Goal: Information Seeking & Learning: Compare options

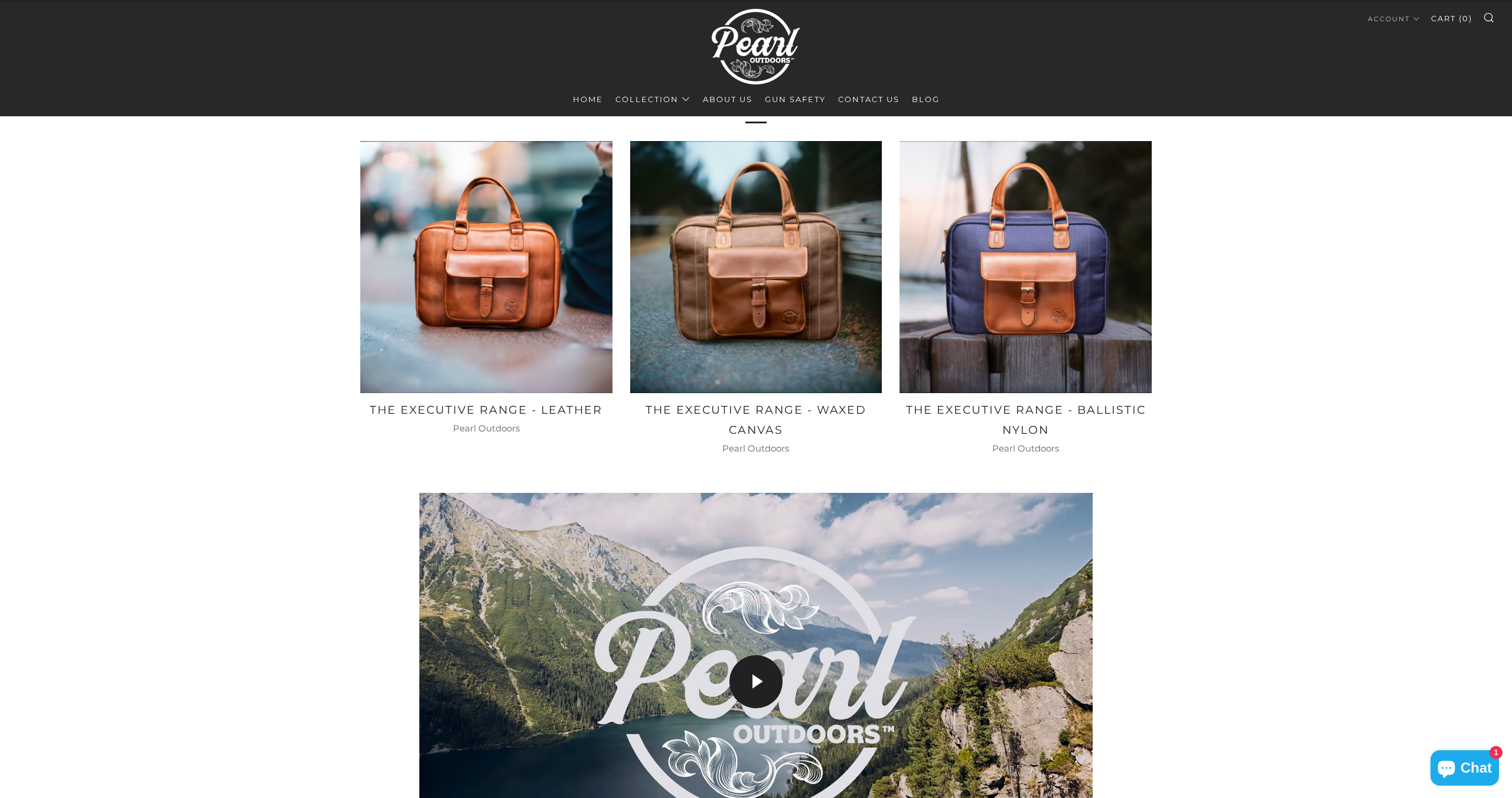
scroll to position [734, 0]
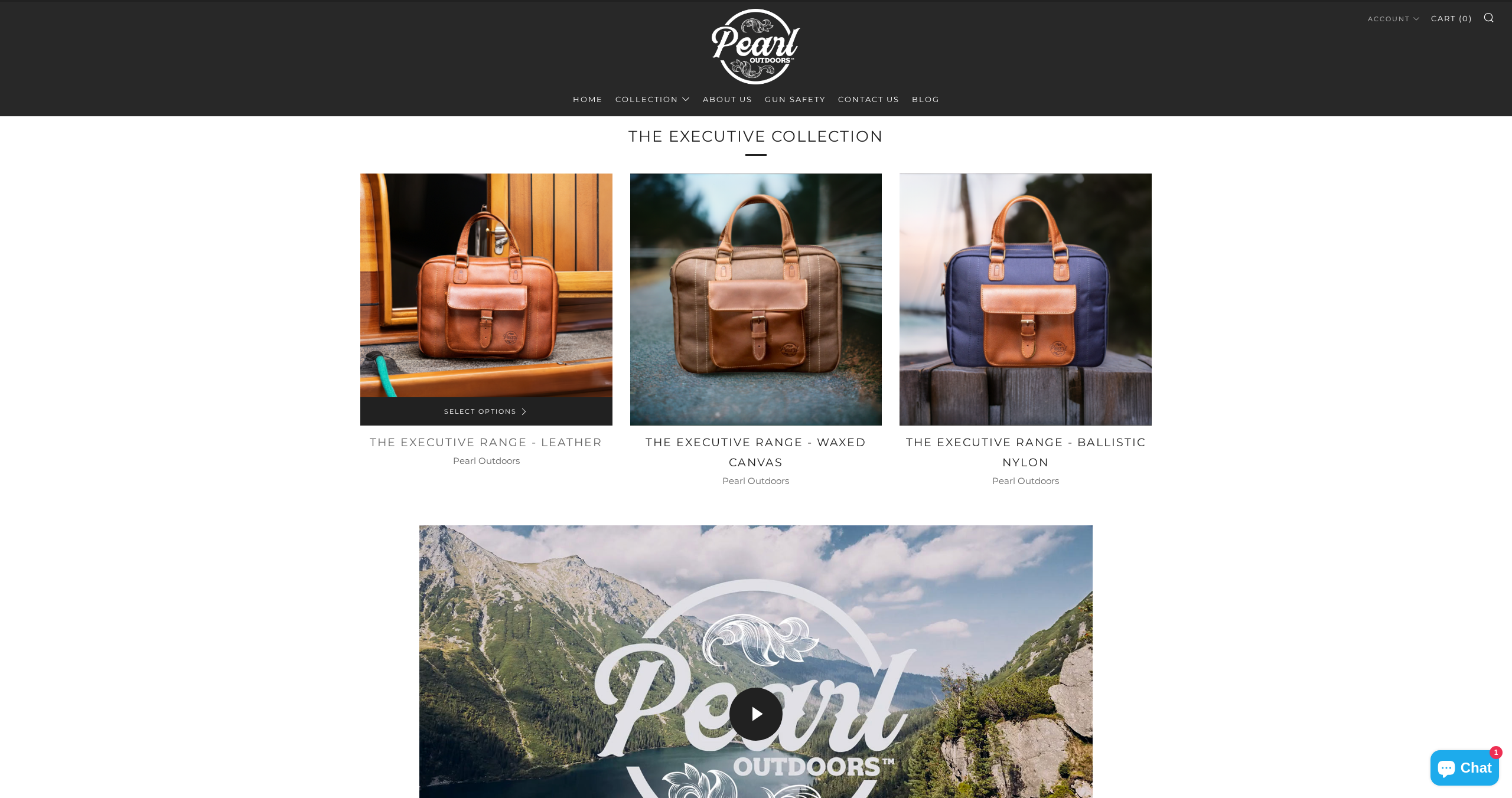
click at [498, 291] on img at bounding box center [486, 299] width 252 height 252
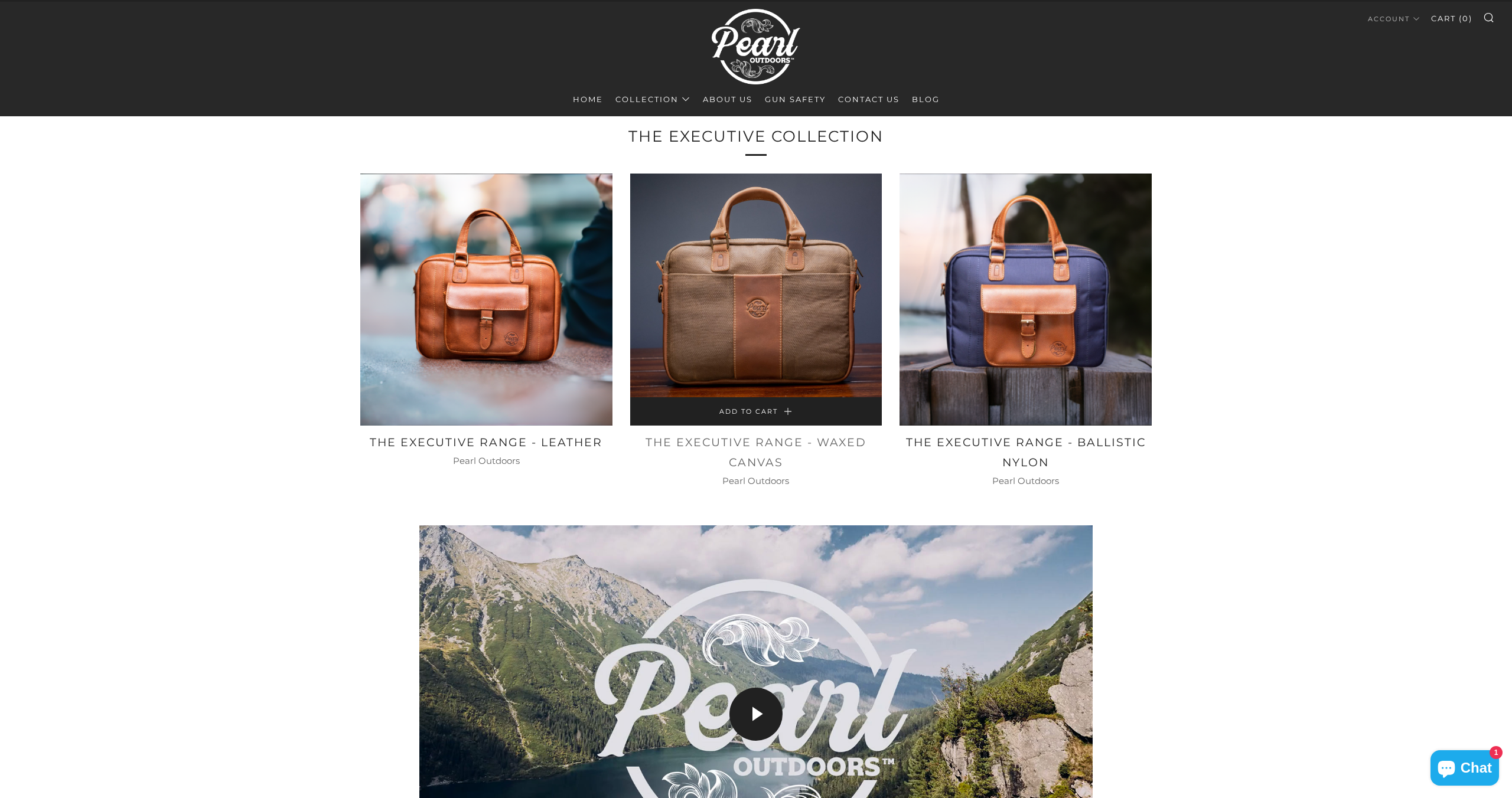
click at [756, 299] on img at bounding box center [756, 299] width 252 height 252
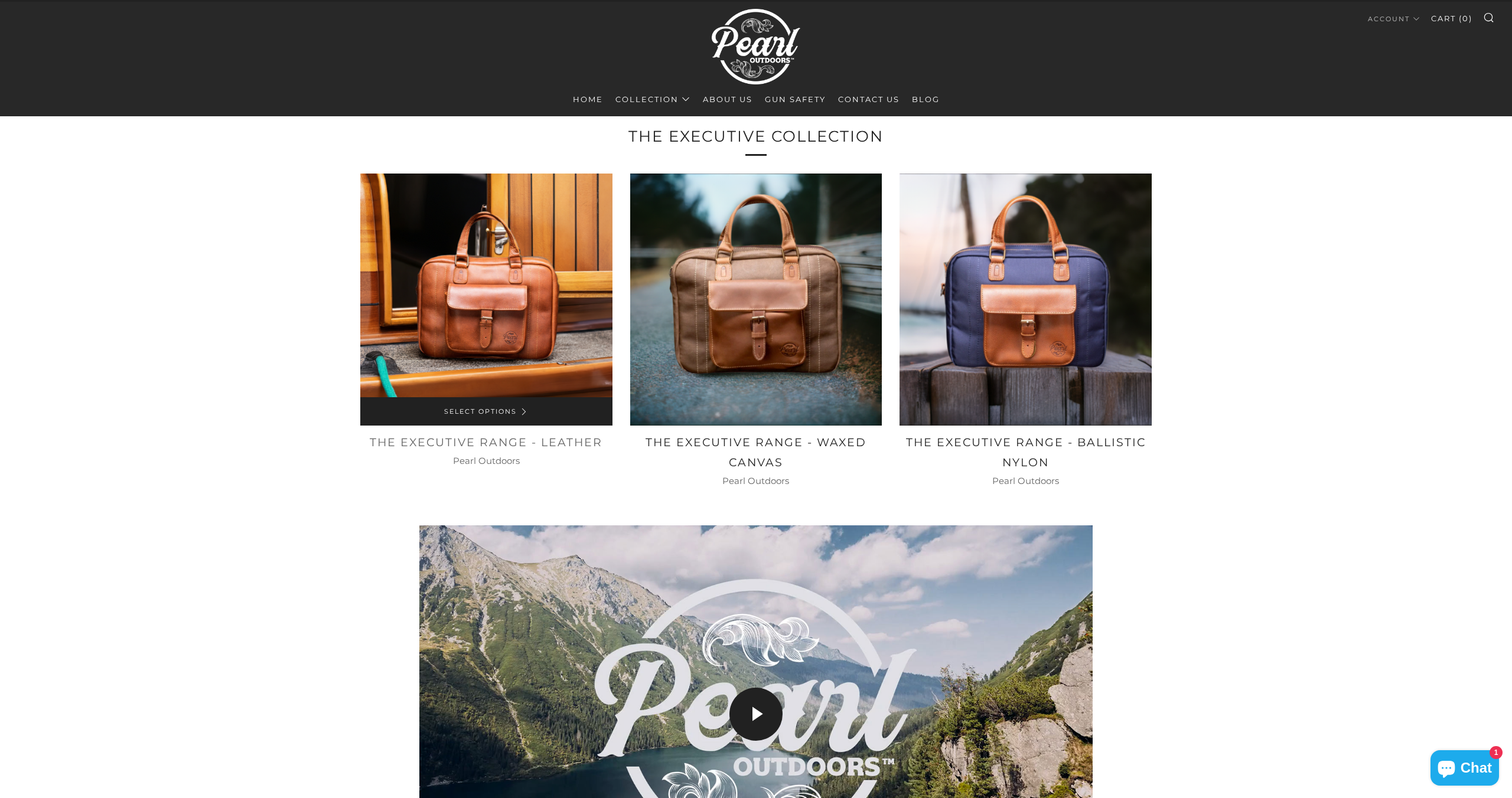
click at [506, 332] on img at bounding box center [486, 299] width 252 height 252
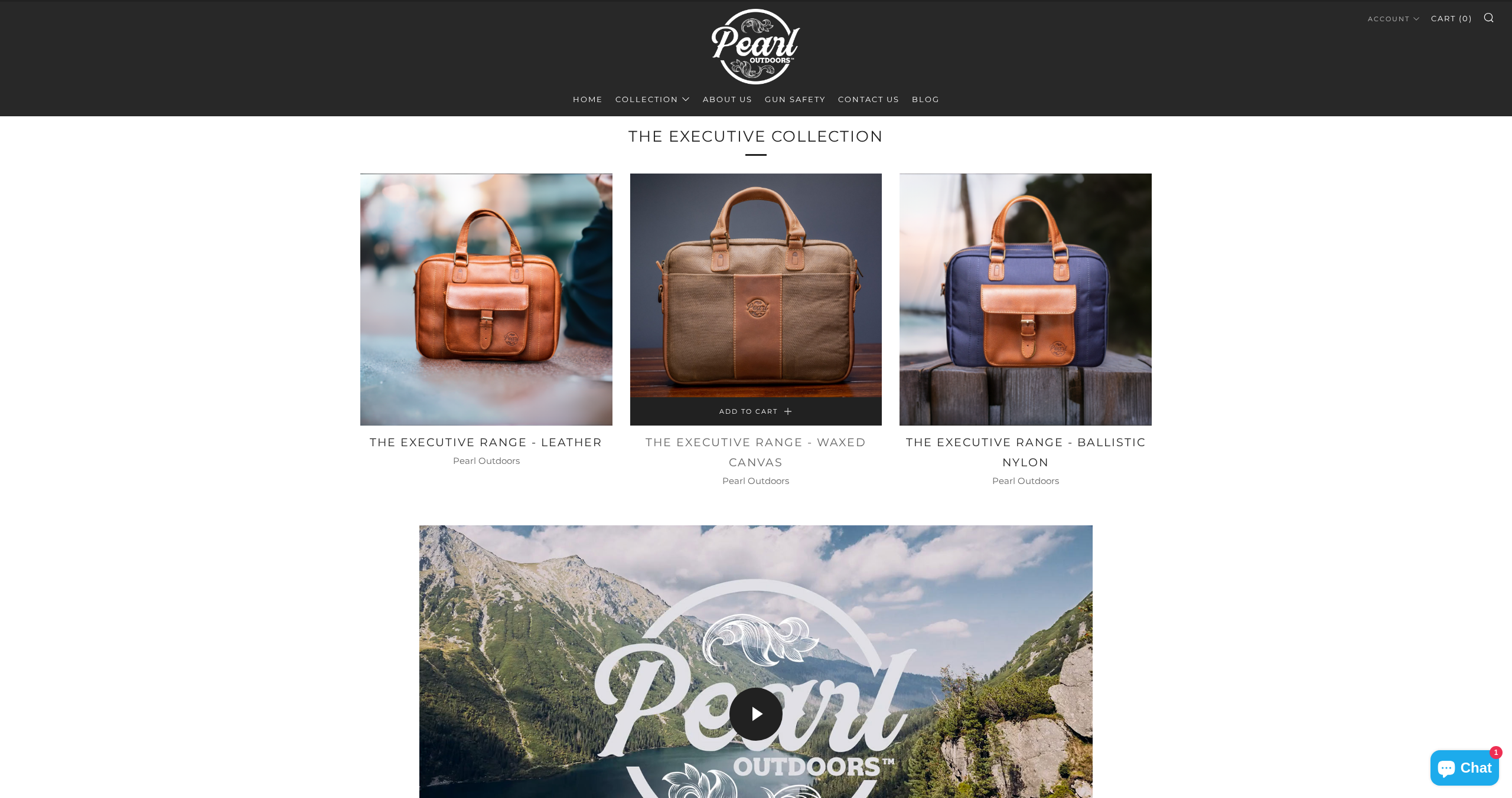
click at [721, 266] on img at bounding box center [756, 299] width 252 height 252
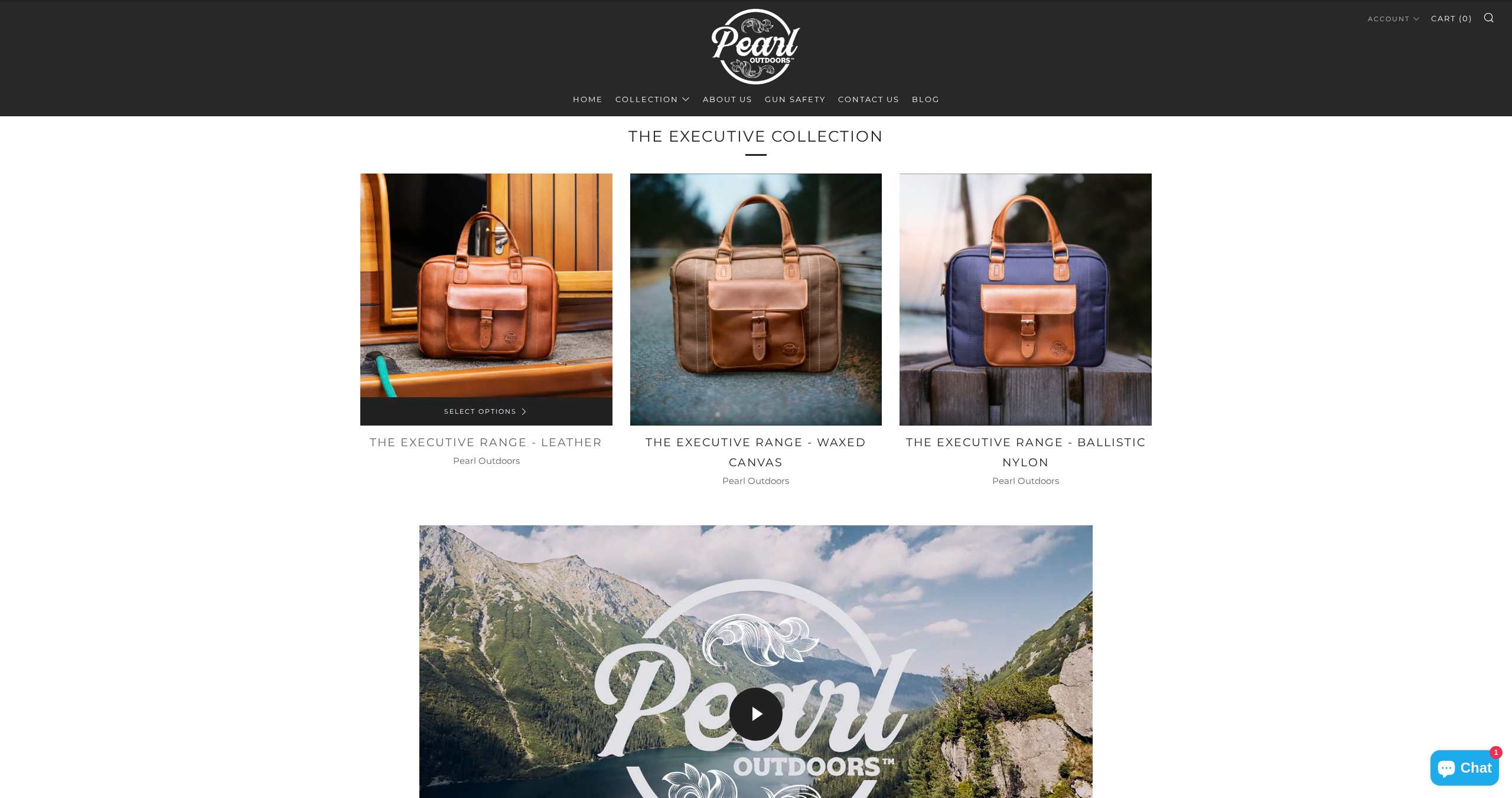
click at [494, 345] on img at bounding box center [486, 299] width 252 height 252
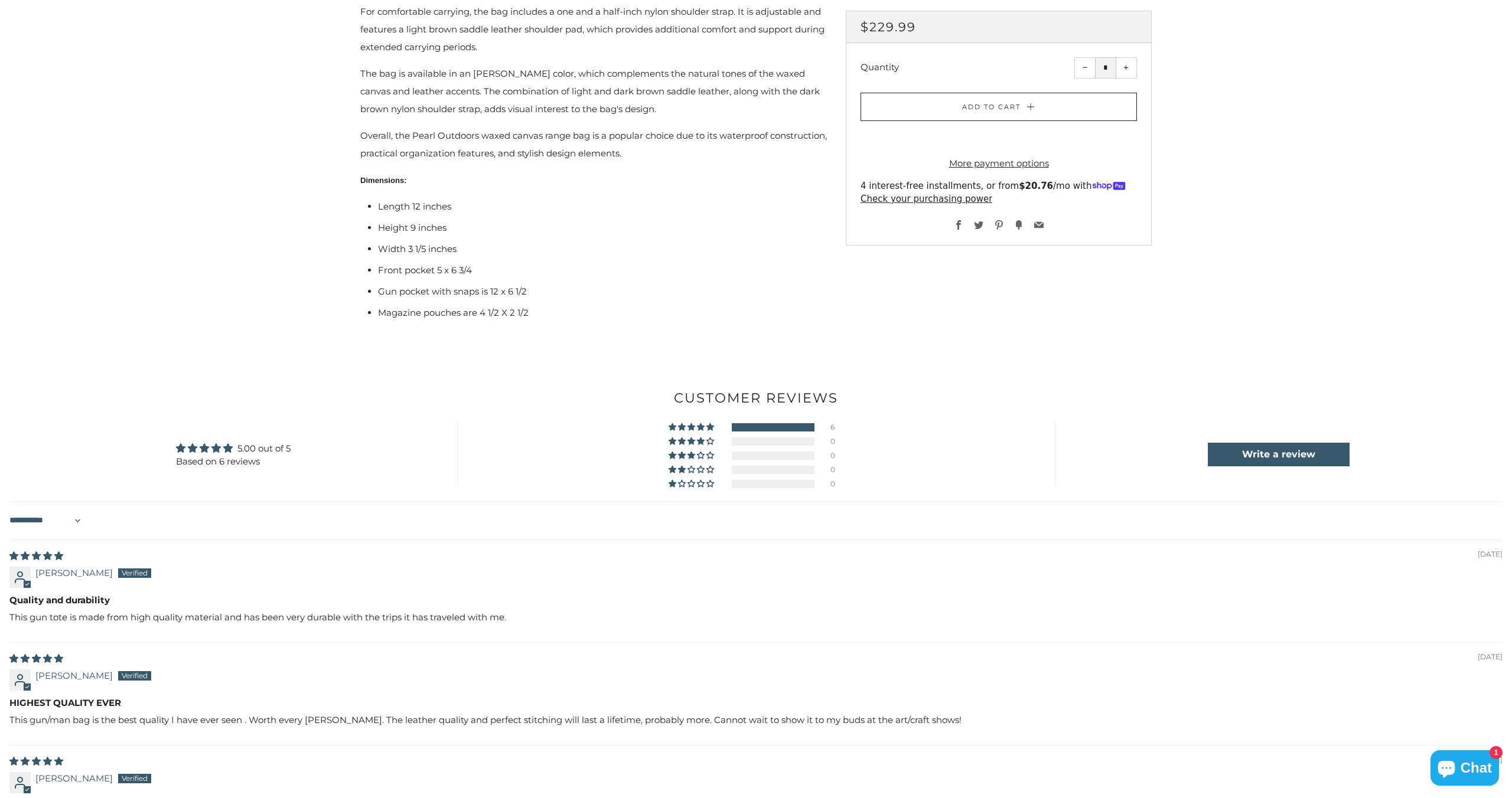
scroll to position [915, 0]
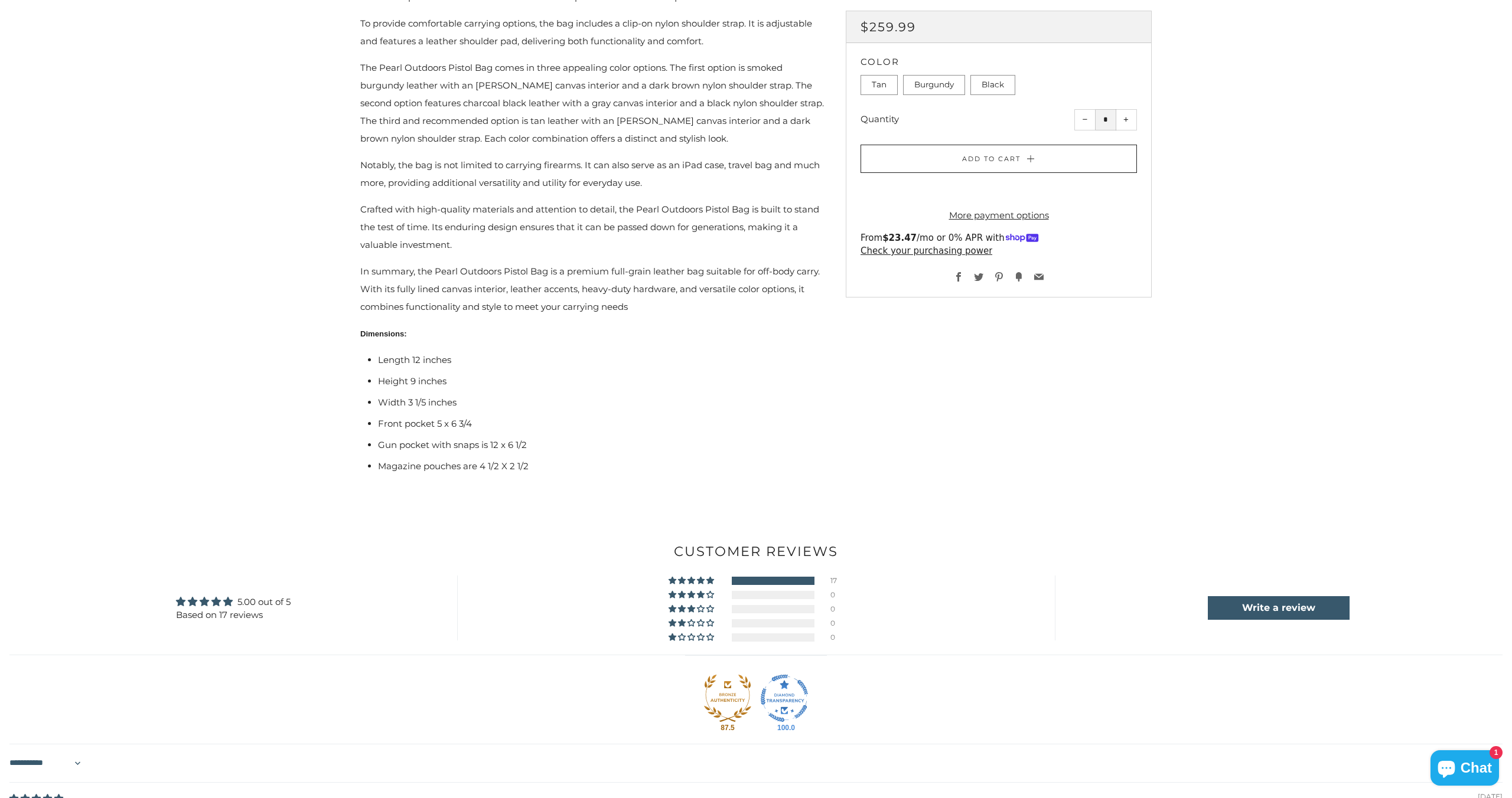
scroll to position [886, 0]
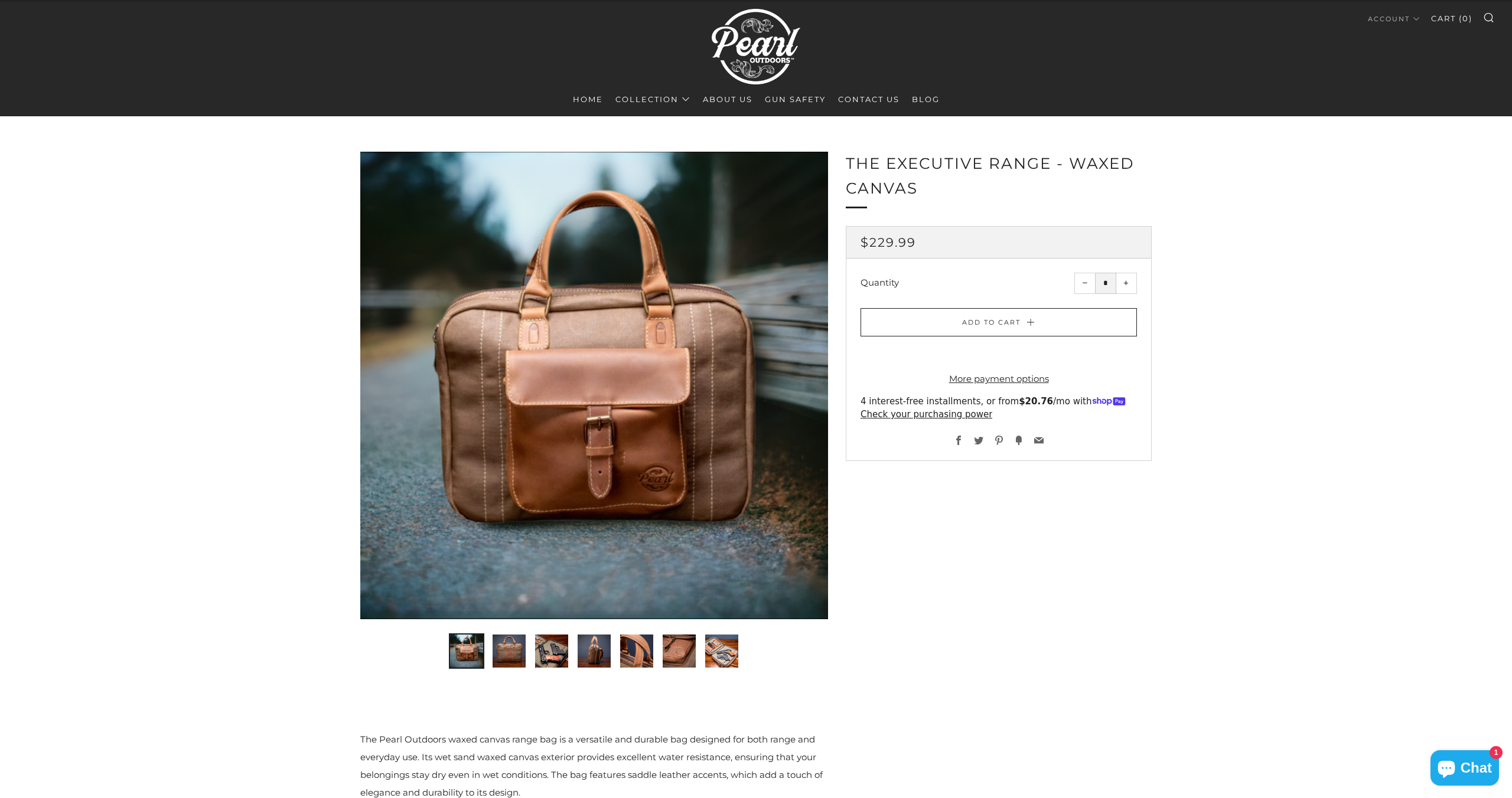
click at [509, 645] on img "2 of 7" at bounding box center [509, 651] width 33 height 33
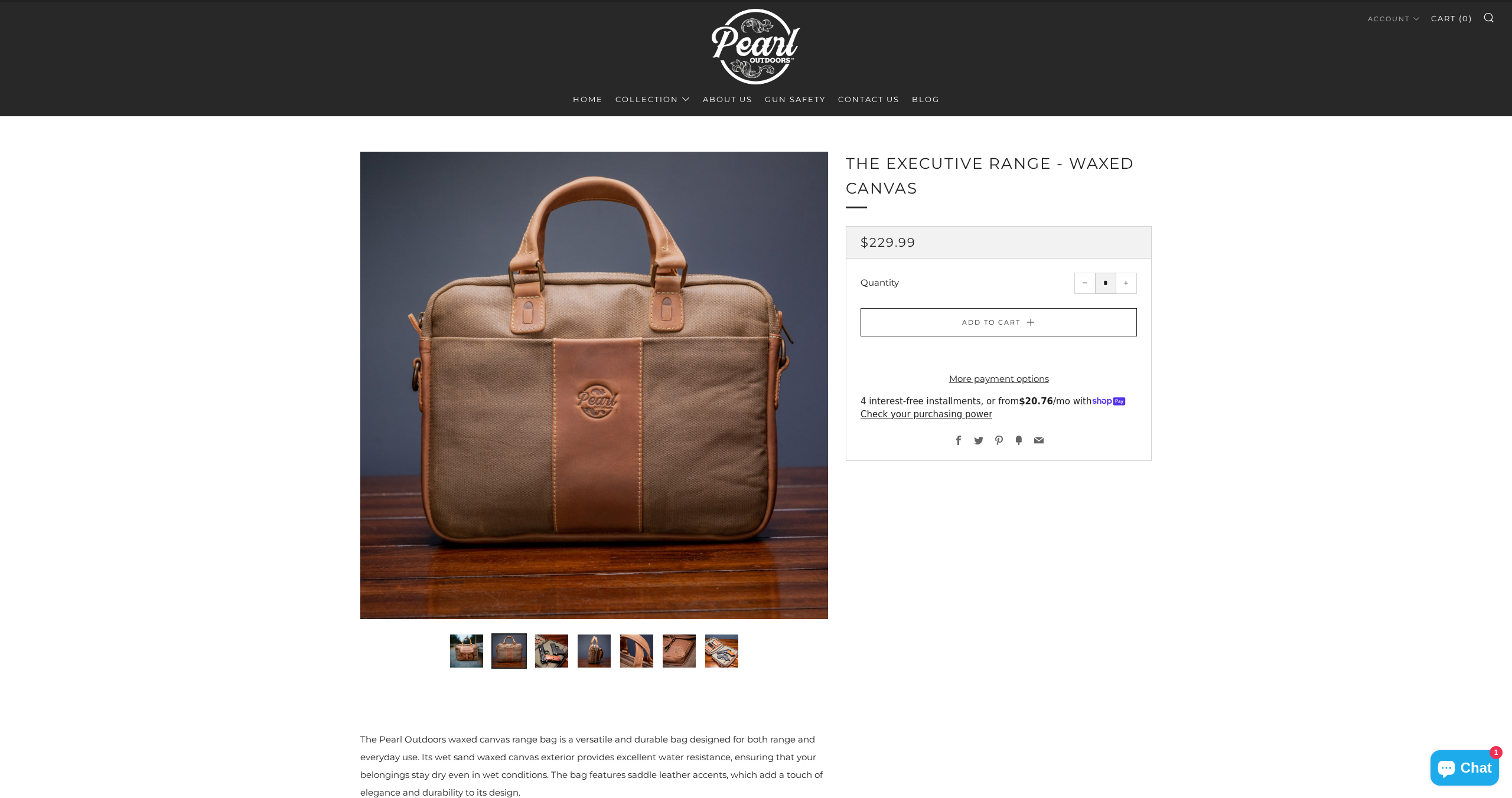
click at [553, 649] on img "3 of 7" at bounding box center [552, 651] width 33 height 33
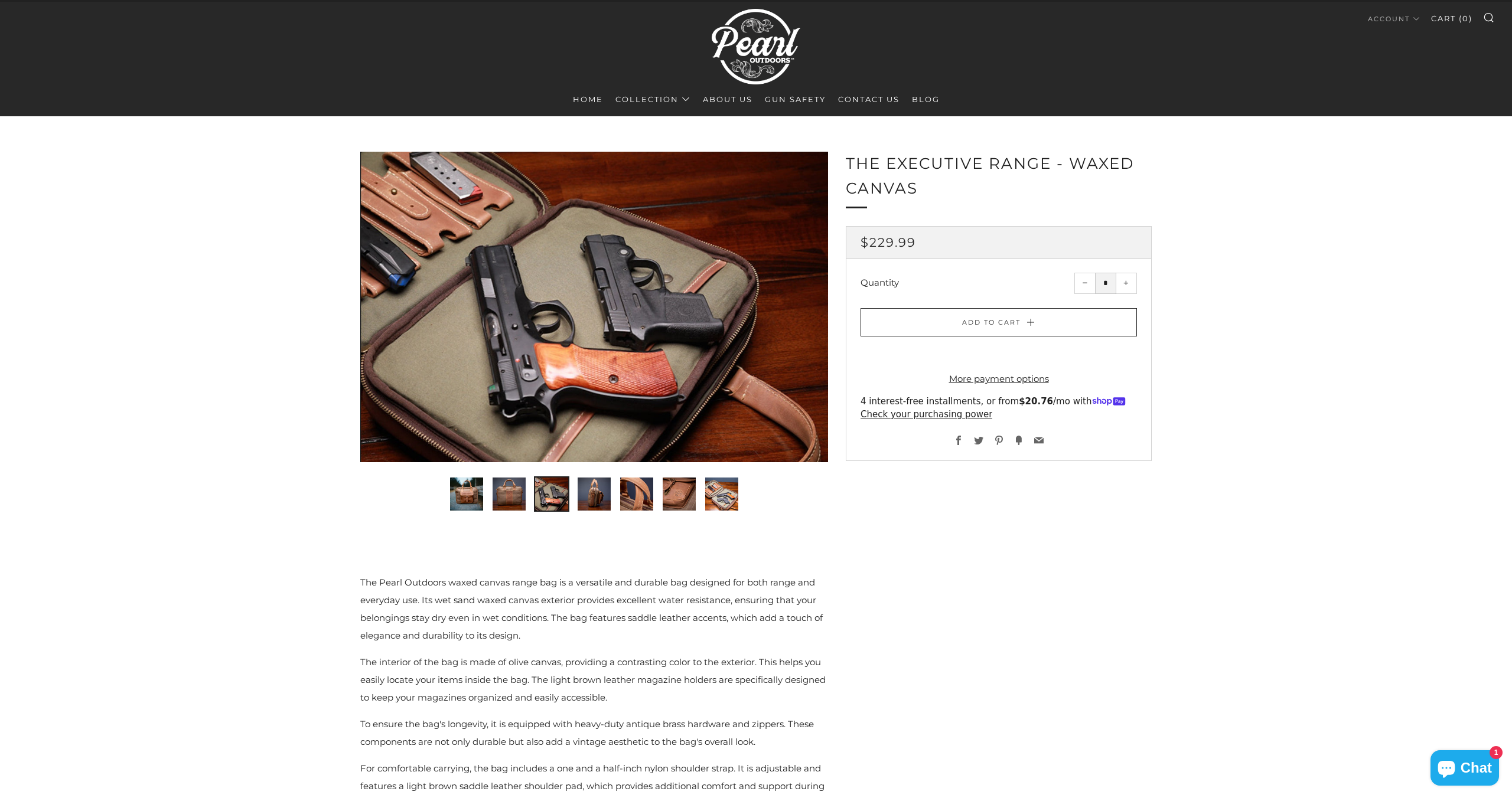
click at [594, 492] on img "4 of 7" at bounding box center [594, 494] width 33 height 33
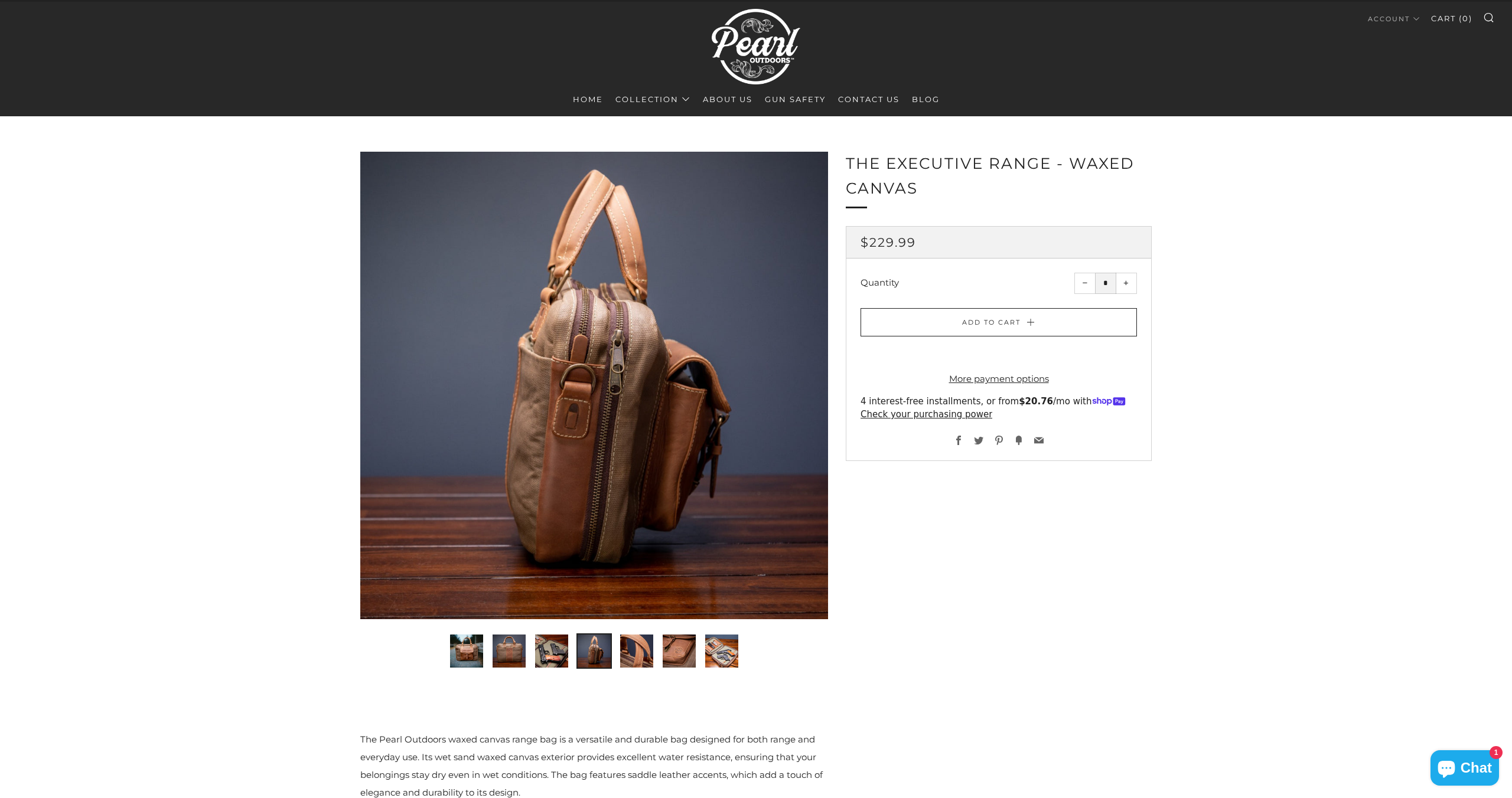
click at [634, 649] on img "5 of 7" at bounding box center [637, 651] width 33 height 33
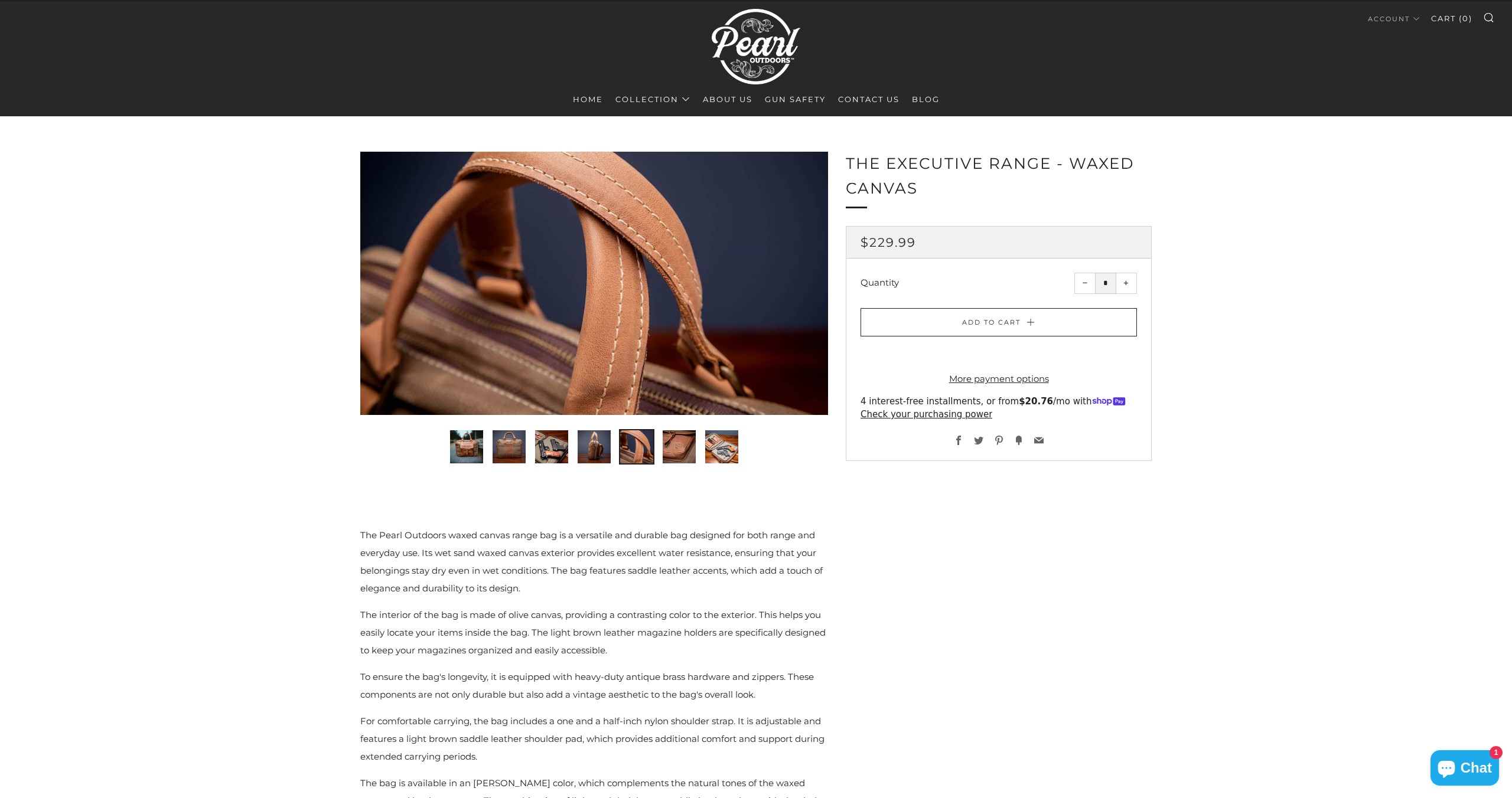
click at [683, 441] on img "6 of 7" at bounding box center [679, 447] width 33 height 33
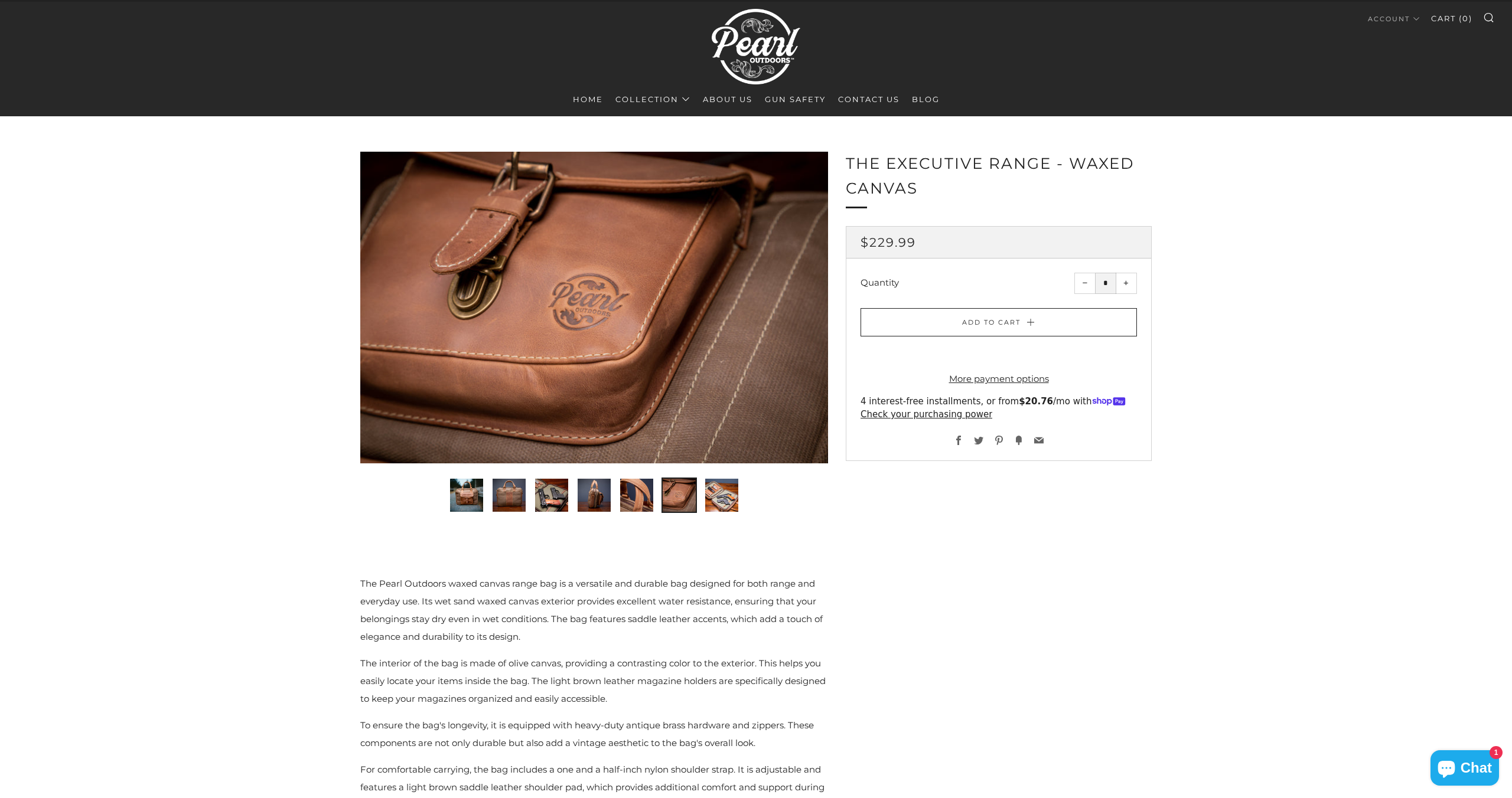
click at [721, 498] on img "7 of 7" at bounding box center [721, 496] width 33 height 33
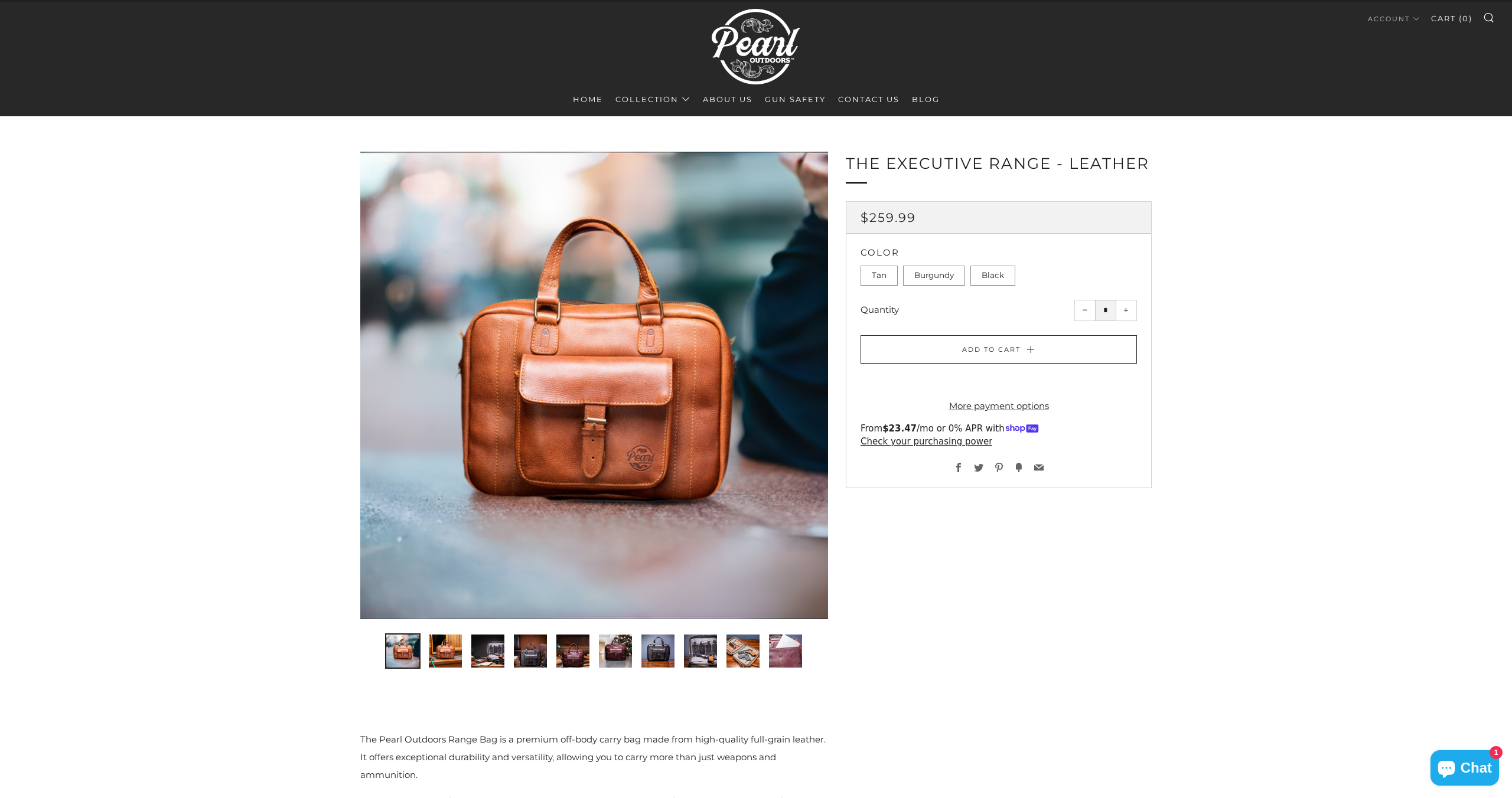
click at [431, 653] on img "2 of 10" at bounding box center [445, 651] width 33 height 33
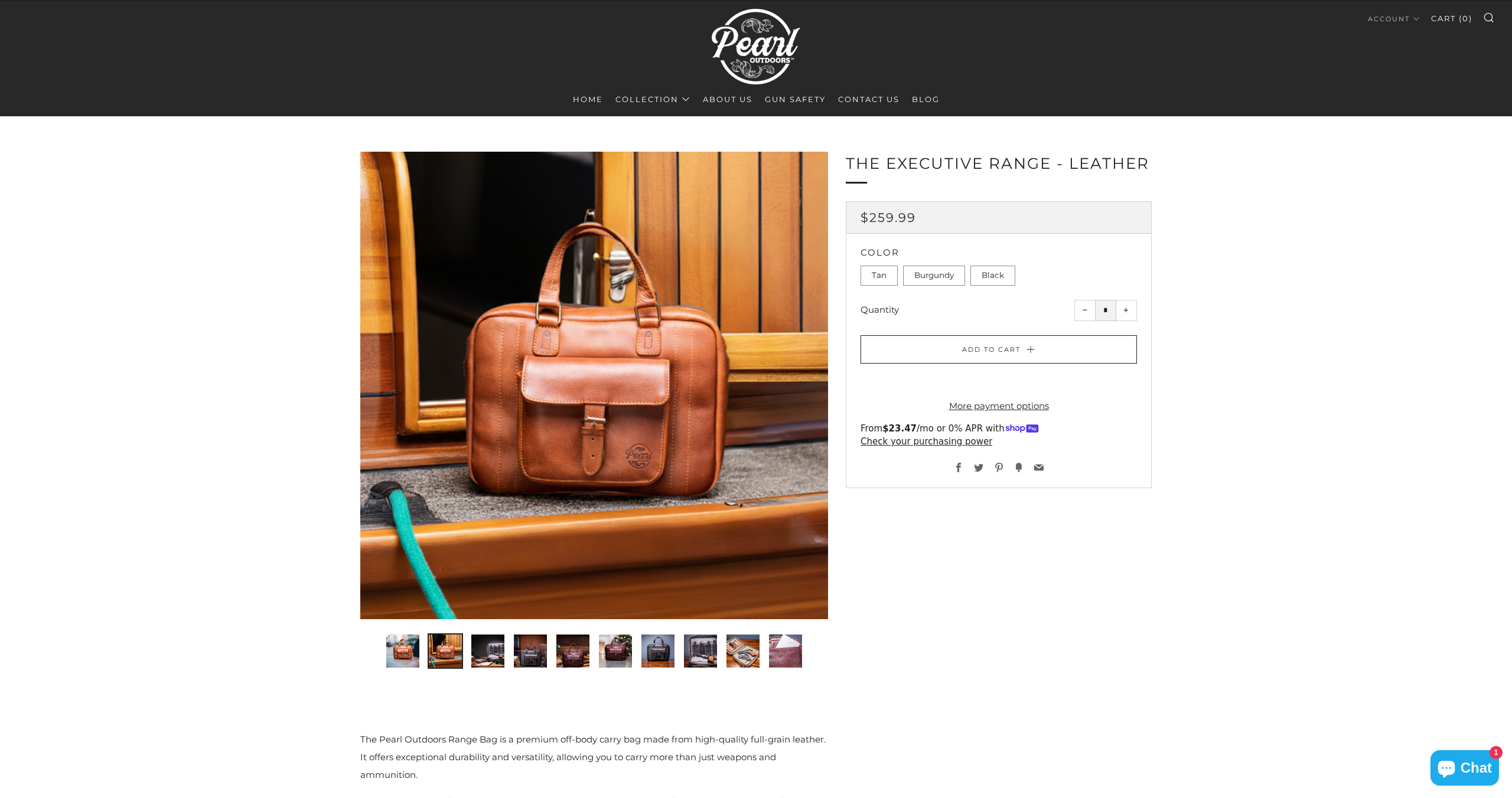
click at [485, 651] on img "3 of 10" at bounding box center [487, 651] width 33 height 33
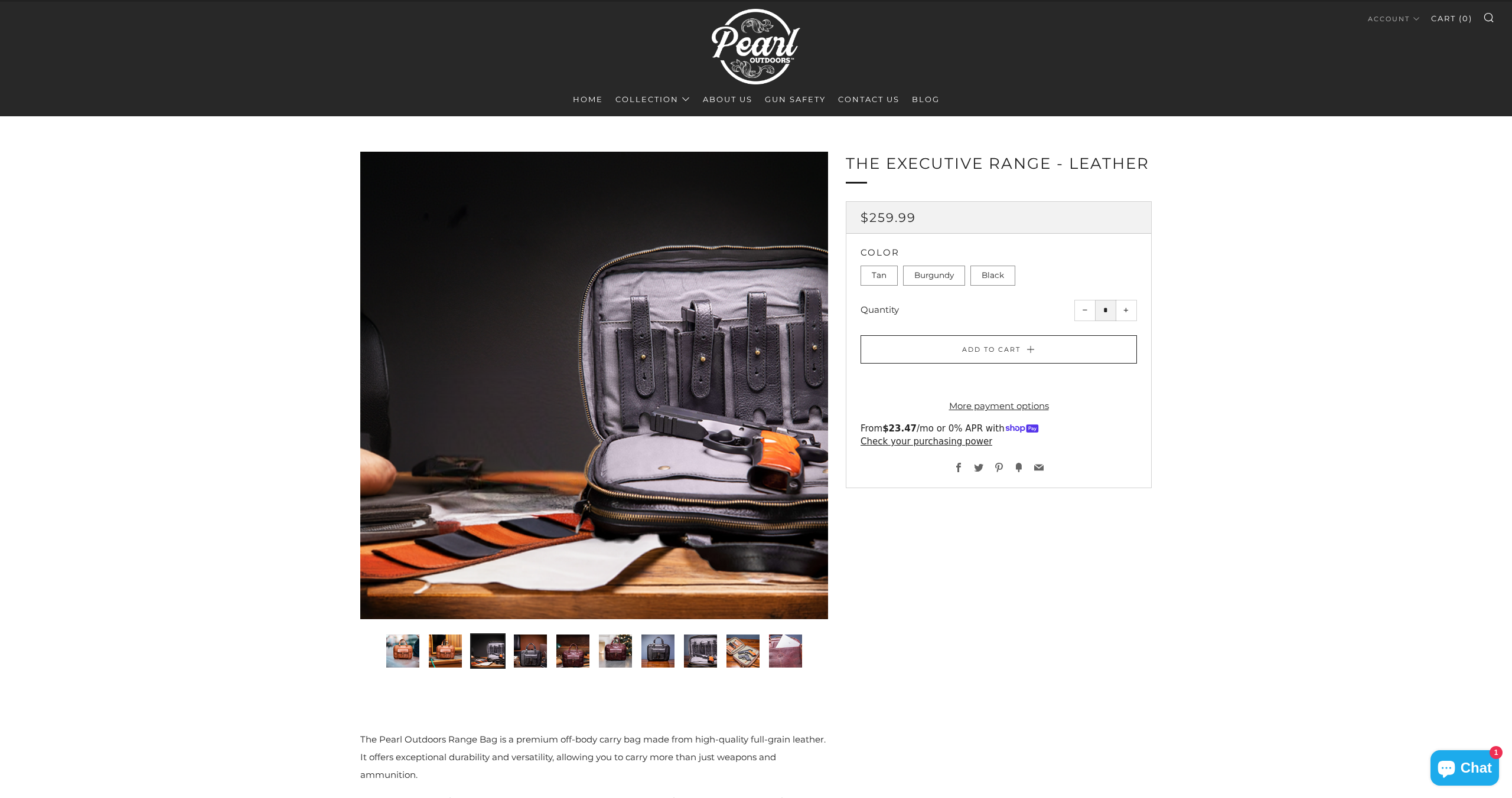
click at [529, 651] on img "4 of 10" at bounding box center [531, 651] width 33 height 33
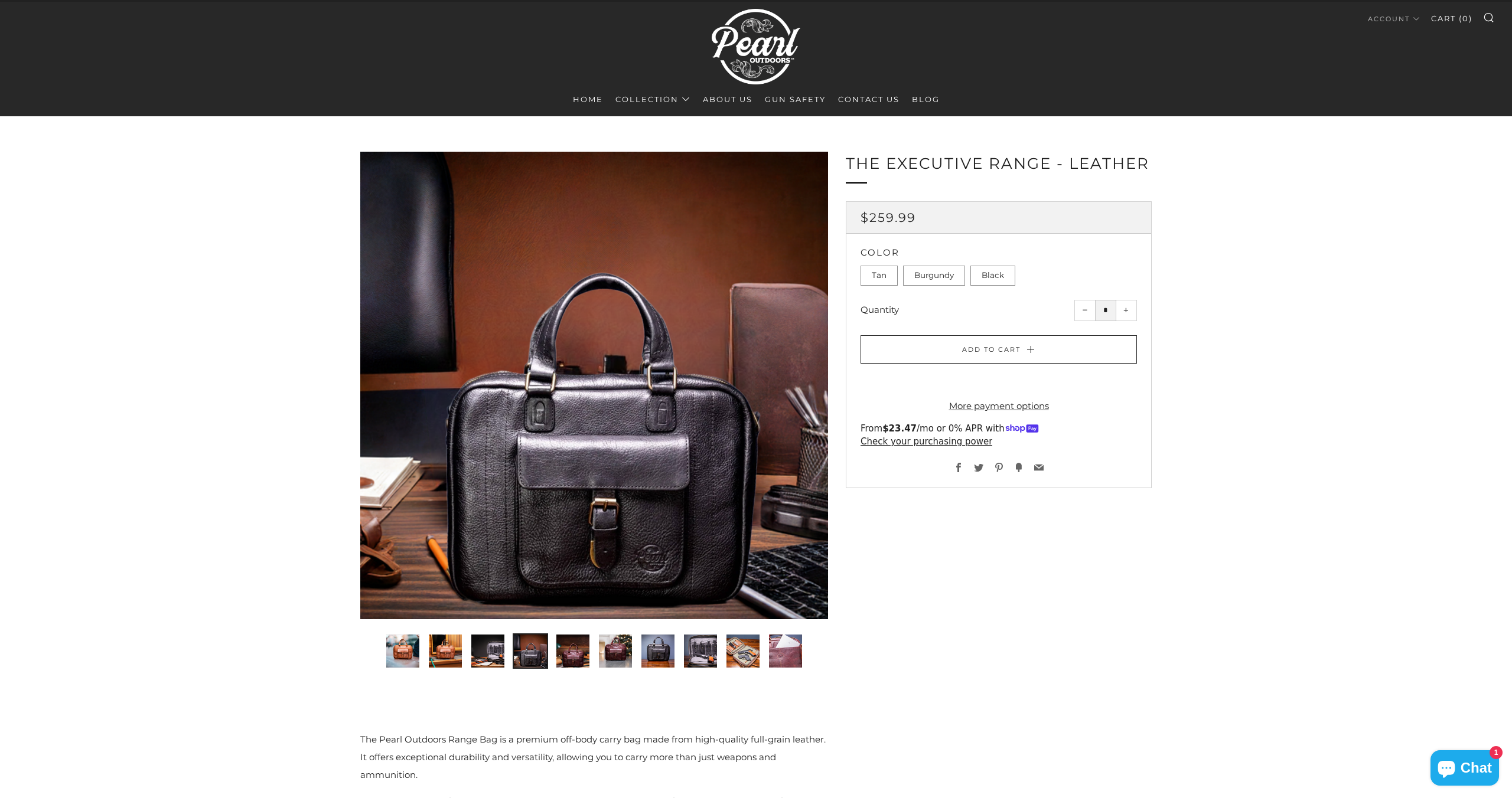
click at [569, 649] on img "5 of 10" at bounding box center [573, 651] width 33 height 33
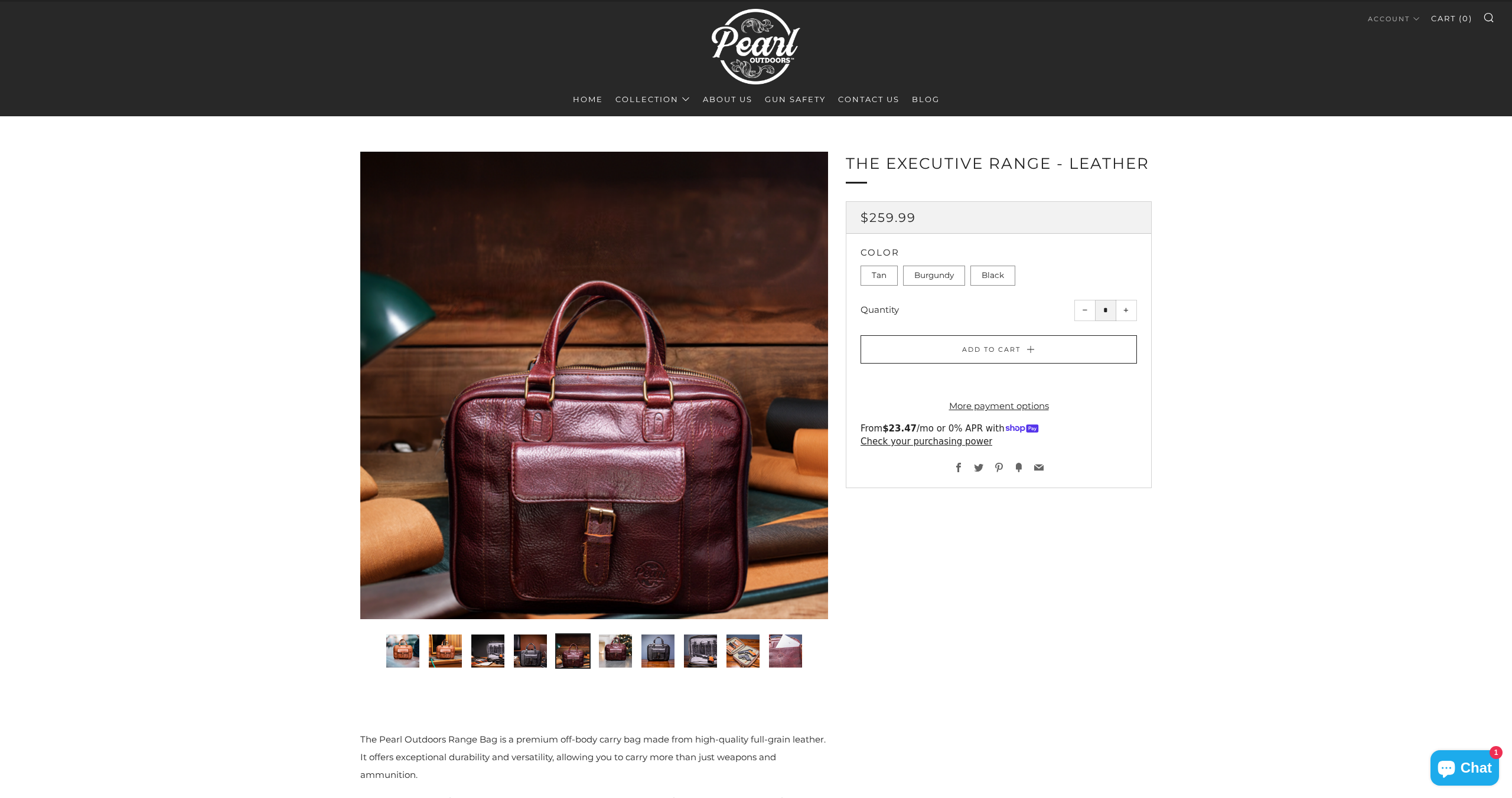
click at [613, 651] on img "6 of 10" at bounding box center [615, 651] width 33 height 33
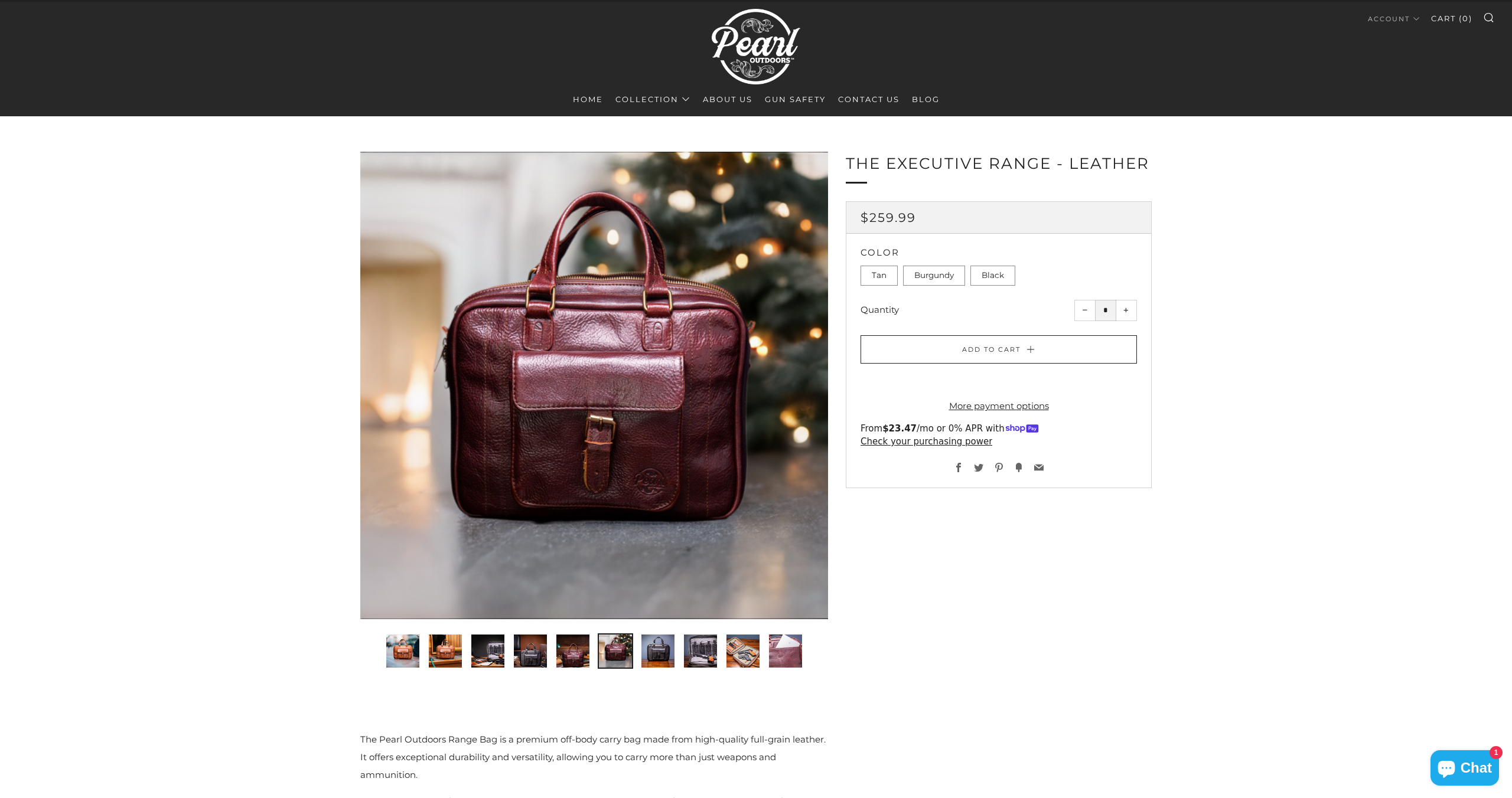
click at [659, 656] on img "7 of 10" at bounding box center [658, 651] width 33 height 33
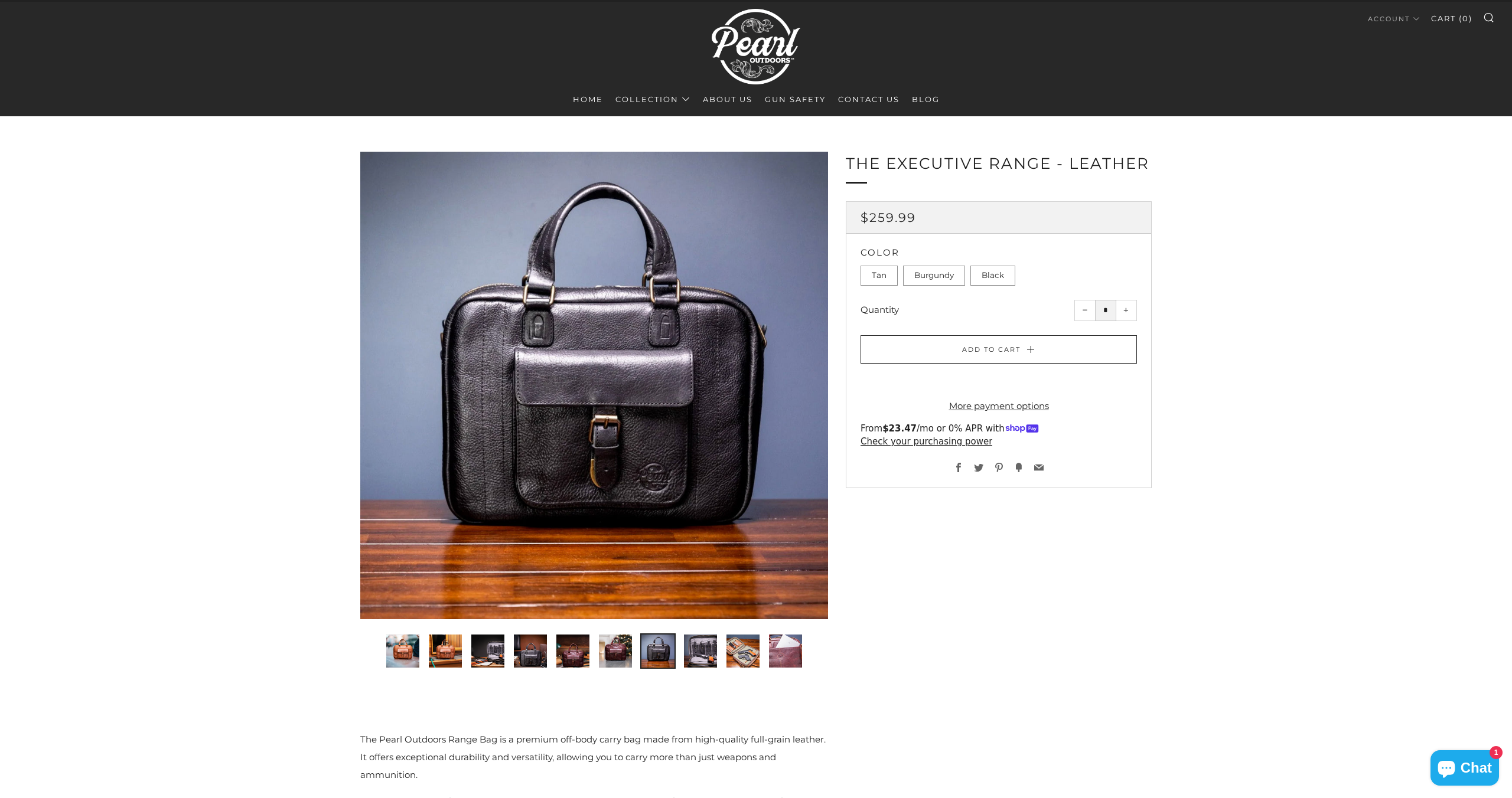
click at [709, 651] on img "8 of 10" at bounding box center [700, 651] width 33 height 33
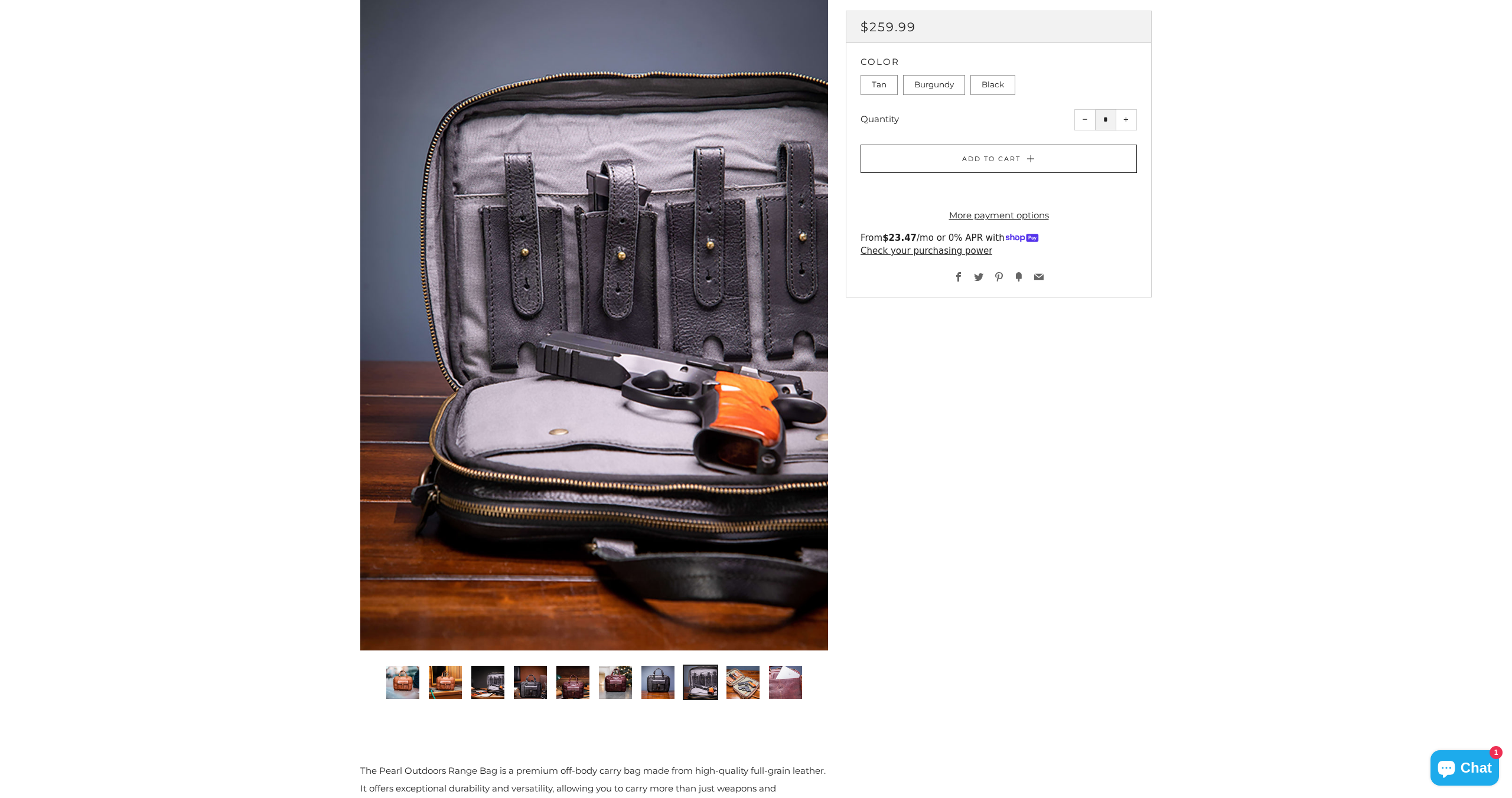
scroll to position [204, 0]
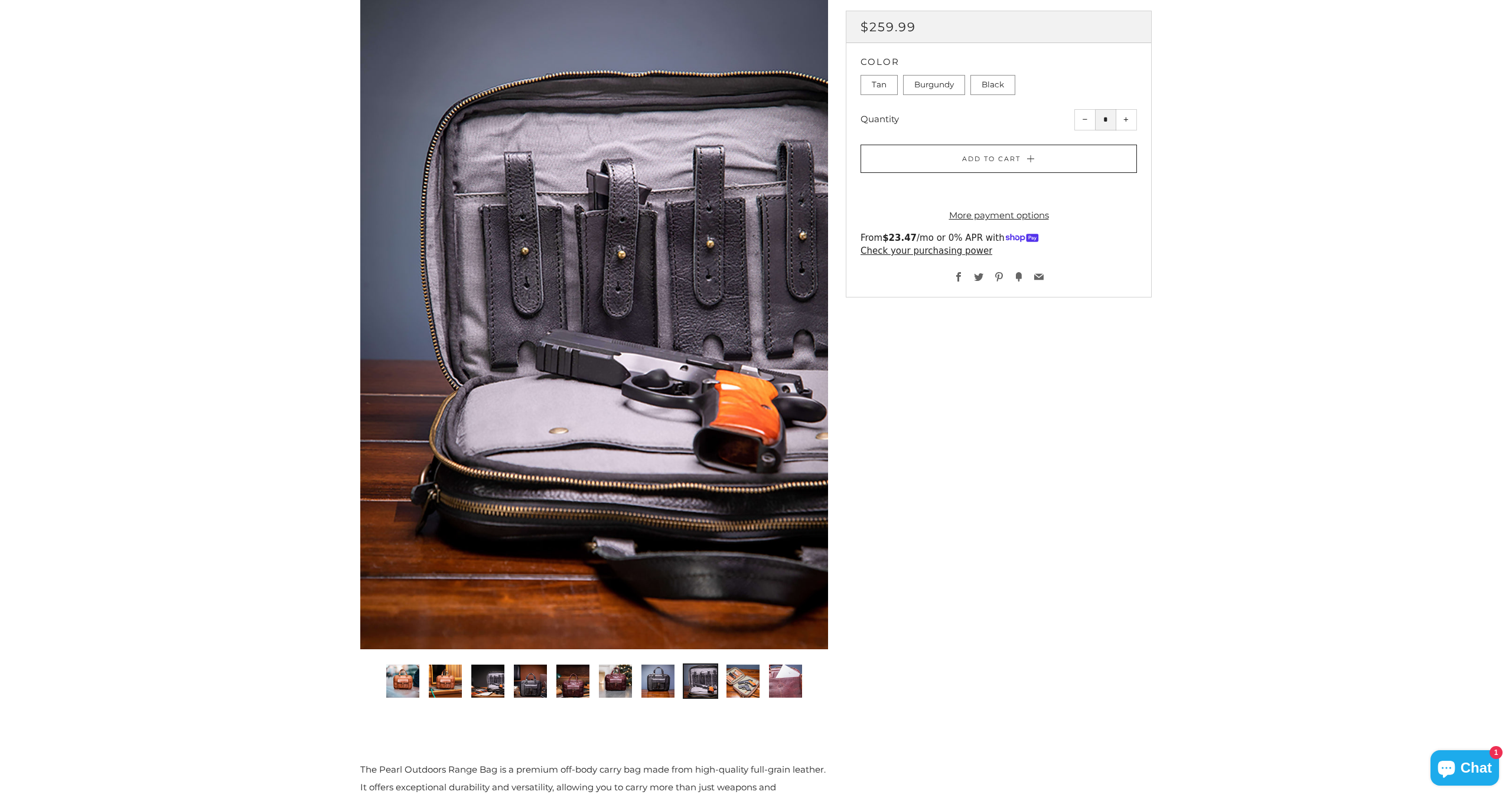
click at [744, 683] on img "9 of 10" at bounding box center [743, 682] width 33 height 33
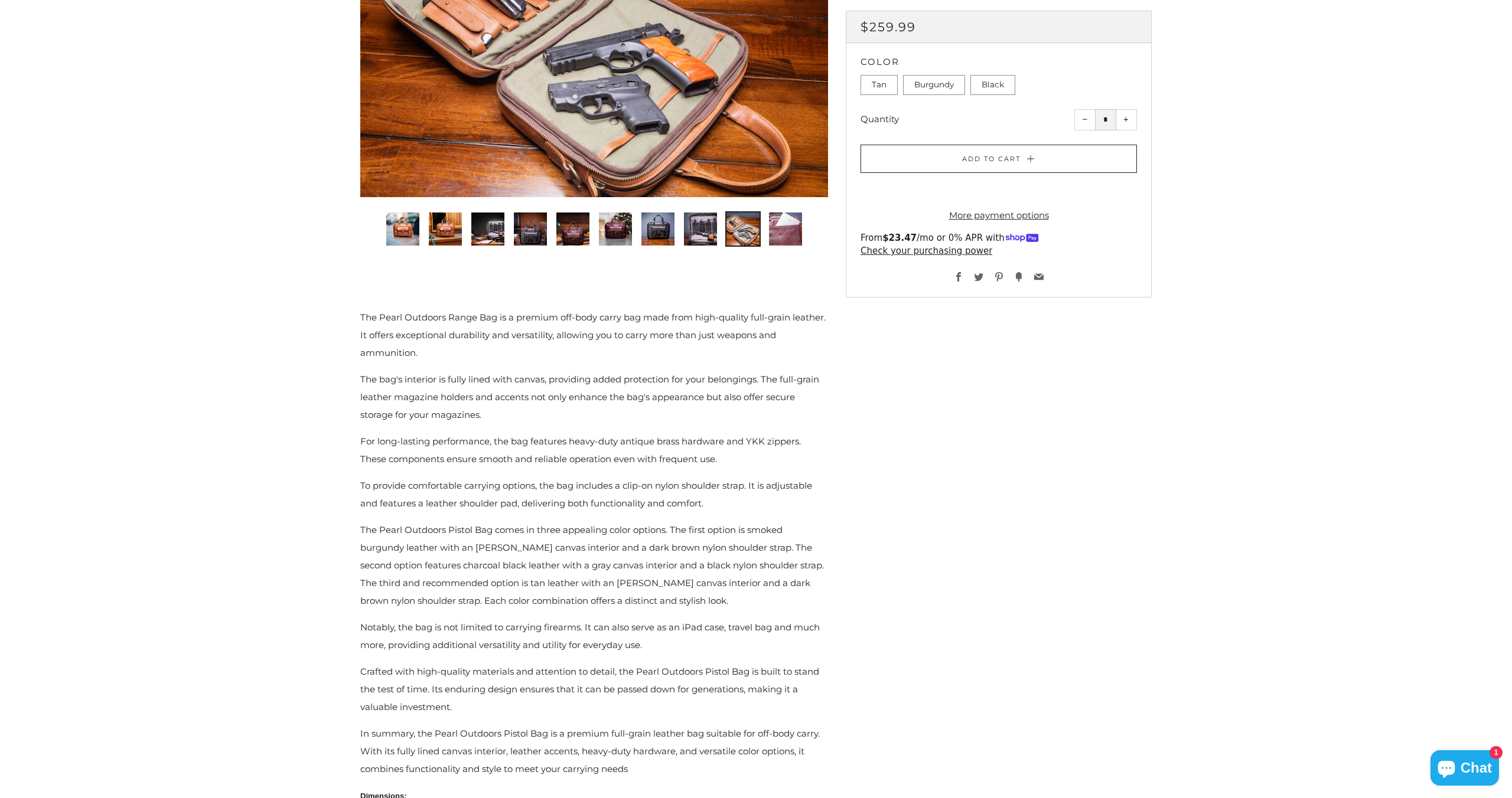
scroll to position [271, 0]
